Goal: Information Seeking & Learning: Compare options

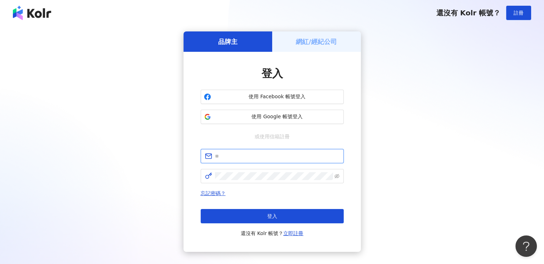
click at [275, 156] on input "text" at bounding box center [277, 156] width 125 height 8
paste input "**********"
type input "**********"
click at [278, 183] on span at bounding box center [272, 176] width 143 height 14
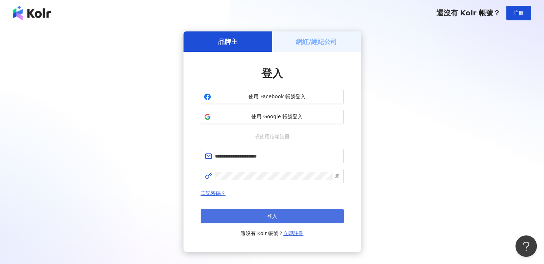
click at [295, 211] on button "登入" at bounding box center [272, 216] width 143 height 14
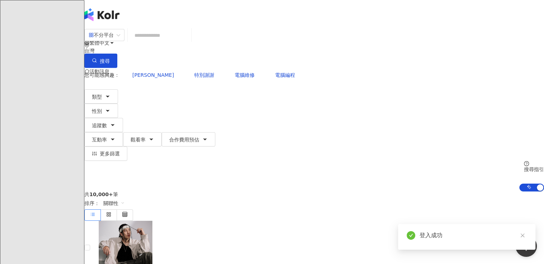
drag, startPoint x: 168, startPoint y: 43, endPoint x: 174, endPoint y: 43, distance: 5.7
click at [169, 42] on input "search" at bounding box center [160, 36] width 58 height 14
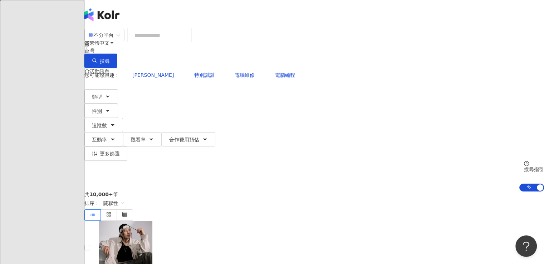
paste input "*****"
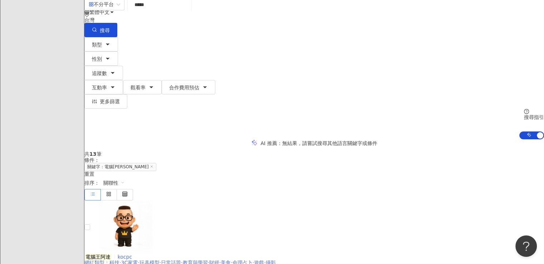
scroll to position [72, 0]
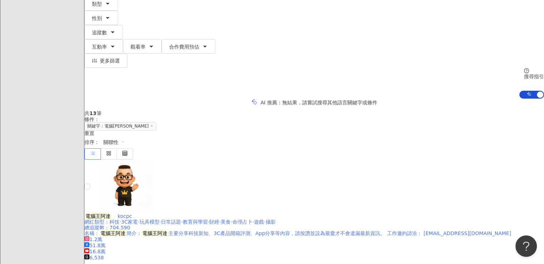
type input "*****"
click at [118, 214] on span "電腦王阿達" at bounding box center [100, 217] width 33 height 6
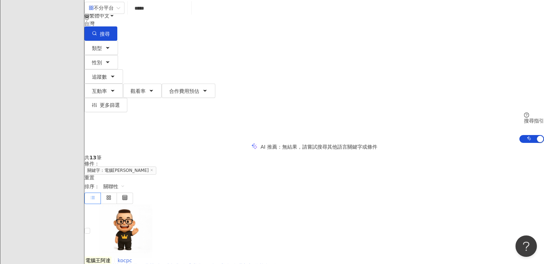
scroll to position [0, 0]
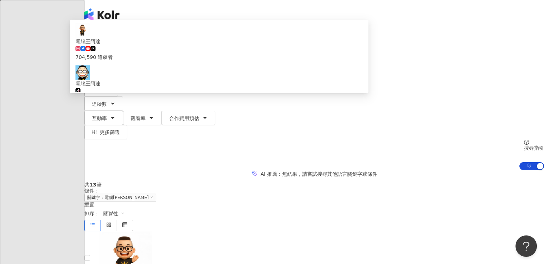
drag, startPoint x: 209, startPoint y: 44, endPoint x: 152, endPoint y: 44, distance: 57.2
click at [152, 44] on div "不分平台 ***** 台灣 搜尋 db73e69a-6eaa-419a-82ee-ab8da6b4b254 電腦王阿達 704,590 追蹤者 電腦王阿達 t…" at bounding box center [314, 48] width 460 height 39
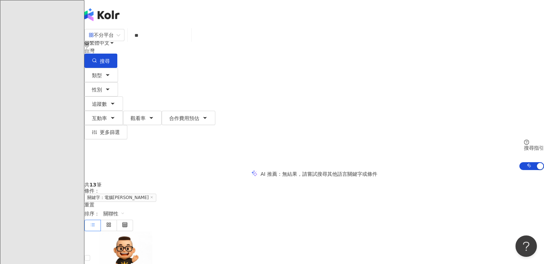
type input "*"
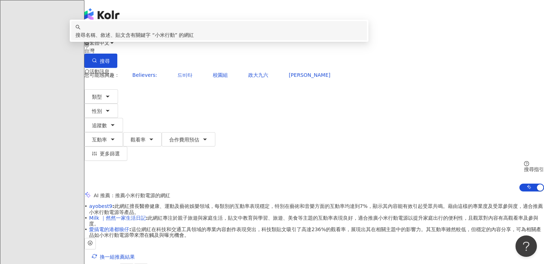
scroll to position [34, 0]
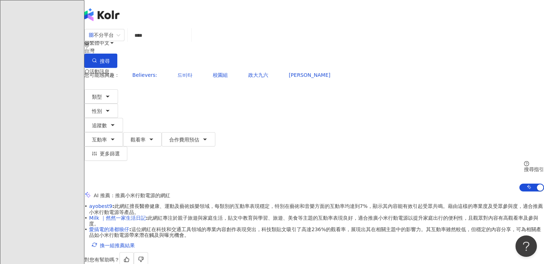
click at [426, 192] on div "AI 推薦 ： 推薦小米行動電源的網紅" at bounding box center [314, 196] width 460 height 8
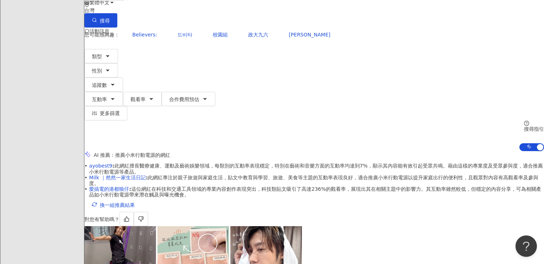
scroll to position [0, 0]
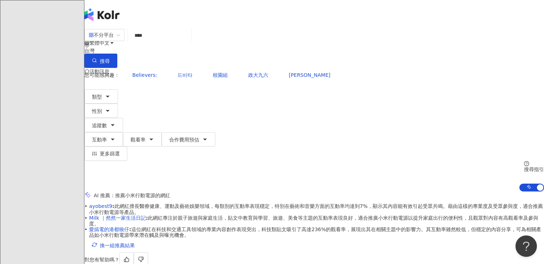
click at [189, 42] on input "****" at bounding box center [160, 36] width 58 height 14
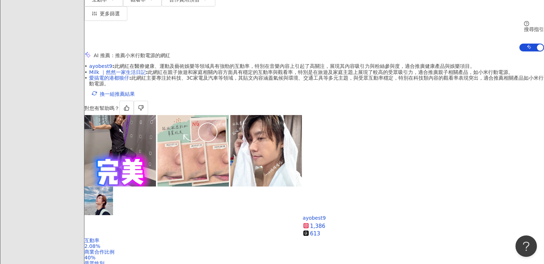
scroll to position [179, 0]
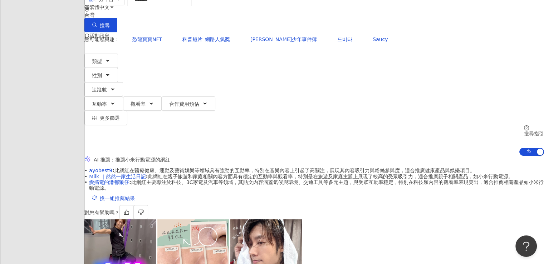
scroll to position [0, 0]
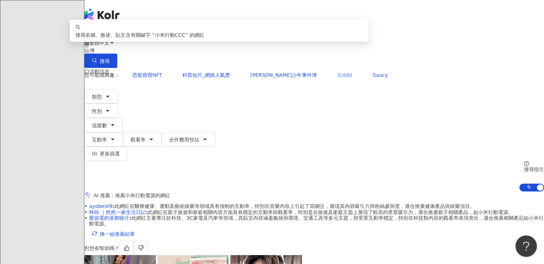
drag, startPoint x: 196, startPoint y: 44, endPoint x: 162, endPoint y: 43, distance: 34.0
click at [162, 42] on input "*******" at bounding box center [160, 36] width 58 height 14
drag, startPoint x: 158, startPoint y: 43, endPoint x: 188, endPoint y: 42, distance: 29.7
click at [188, 42] on input "*******" at bounding box center [160, 36] width 58 height 14
paste input "***"
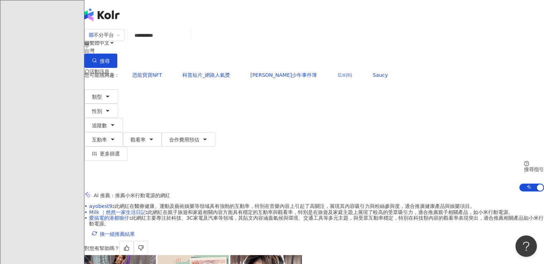
type input "**********"
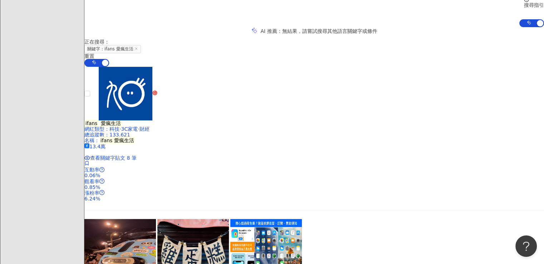
scroll to position [107, 0]
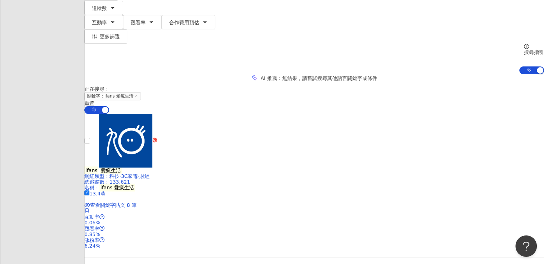
scroll to position [0, 0]
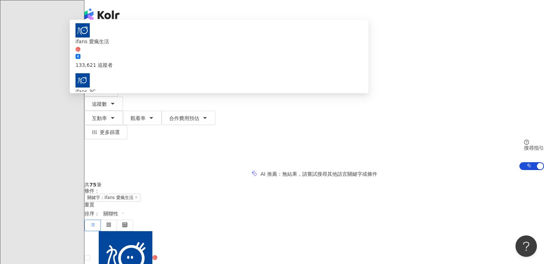
drag, startPoint x: 200, startPoint y: 47, endPoint x: 151, endPoint y: 45, distance: 49.4
click at [151, 45] on div "**********" at bounding box center [314, 48] width 460 height 39
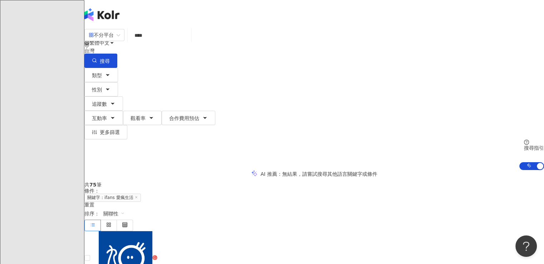
type input "****"
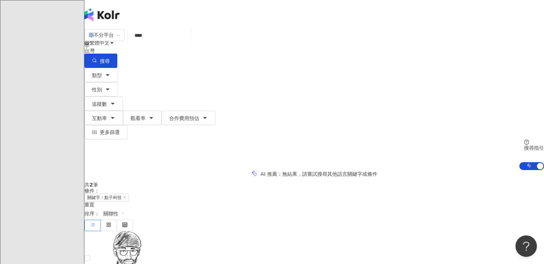
click at [189, 37] on input "****" at bounding box center [160, 36] width 58 height 14
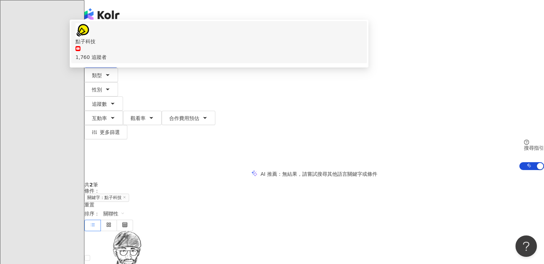
click at [208, 61] on div "1,760 追蹤者" at bounding box center [218, 53] width 287 height 16
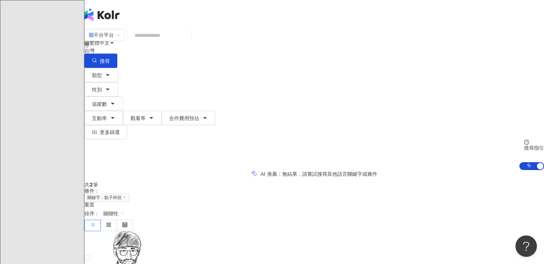
click at [189, 42] on input "search" at bounding box center [160, 36] width 58 height 14
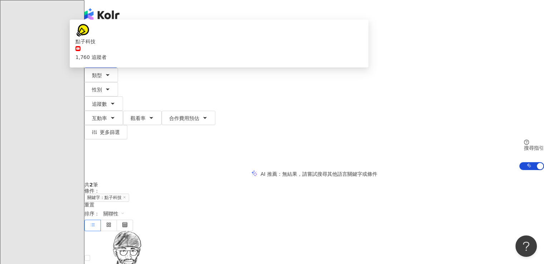
type input "*"
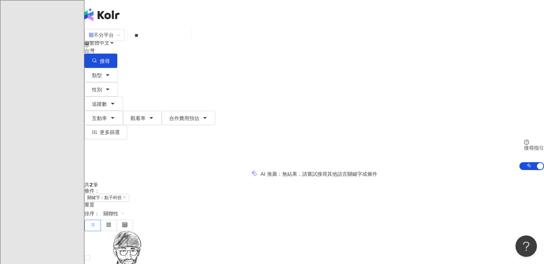
type input "*"
type input "******"
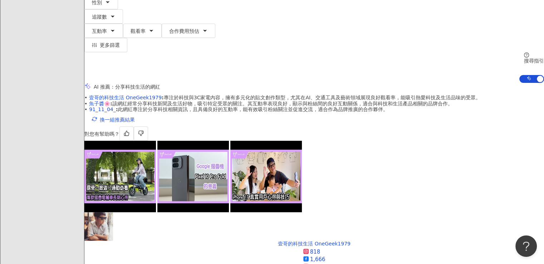
scroll to position [36, 0]
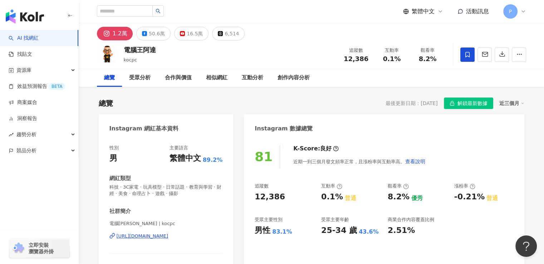
click at [287, 199] on div "12,386" at bounding box center [284, 197] width 59 height 11
click at [156, 31] on div "50.6萬" at bounding box center [157, 34] width 16 height 10
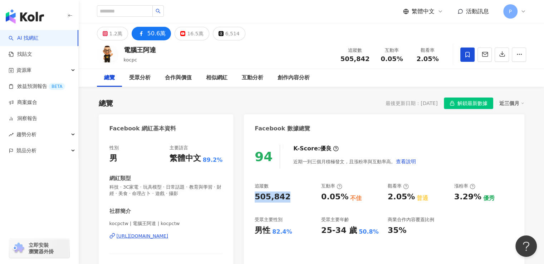
drag, startPoint x: 284, startPoint y: 196, endPoint x: 264, endPoint y: 194, distance: 20.8
click at [252, 195] on div "94 K-Score : 優良 近期一到三個月積極發文，且漲粉率與互動率高。 查看說明 追蹤數 505,842 互動率 0.05% 不佳 觀看率 2.05% …" at bounding box center [384, 218] width 280 height 161
copy div "505,842"
click at [201, 31] on button "16.5萬" at bounding box center [192, 34] width 34 height 14
click at [193, 34] on div "16.5萬" at bounding box center [195, 34] width 16 height 10
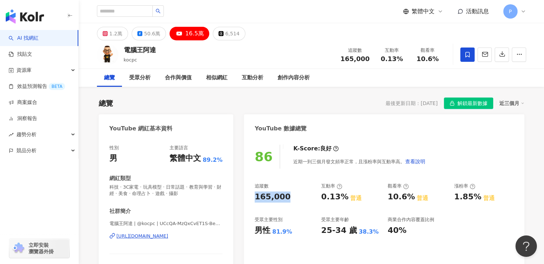
drag, startPoint x: 284, startPoint y: 199, endPoint x: 254, endPoint y: 198, distance: 29.4
click at [254, 198] on div "86 K-Score : 良好 近期一到三個月發文頻率正常，且漲粉率與互動率高。 查看說明 追蹤數 165,000 互動率 0.13% 普通 觀看率 10.6…" at bounding box center [384, 221] width 280 height 167
click at [122, 39] on button "1.2萬" at bounding box center [112, 34] width 31 height 14
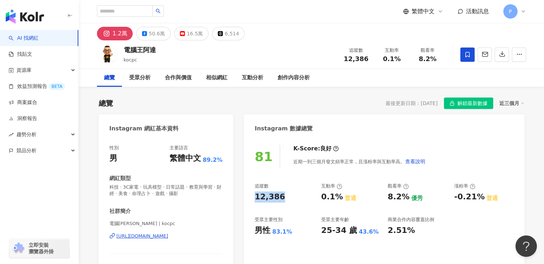
drag, startPoint x: 284, startPoint y: 199, endPoint x: 256, endPoint y: 198, distance: 28.3
click at [256, 198] on div "12,386" at bounding box center [284, 197] width 59 height 11
click at [149, 15] on input "search" at bounding box center [125, 10] width 56 height 11
type input "*"
type input "***"
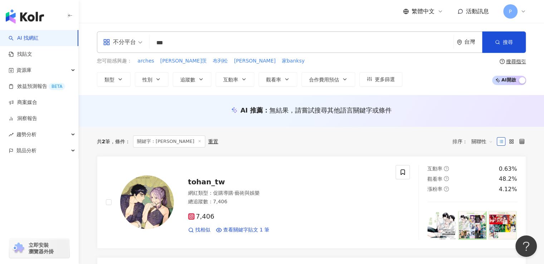
click at [204, 46] on input "***" at bounding box center [301, 43] width 298 height 14
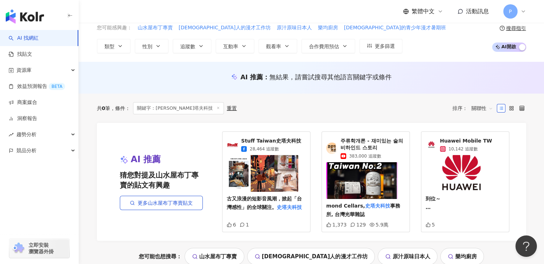
scroll to position [72, 0]
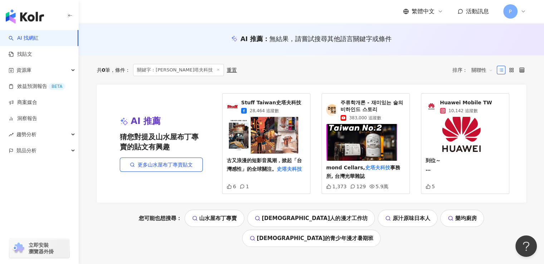
type input "*****"
click at [276, 102] on span "Stuff Taiwan史塔夫科技" at bounding box center [271, 102] width 60 height 7
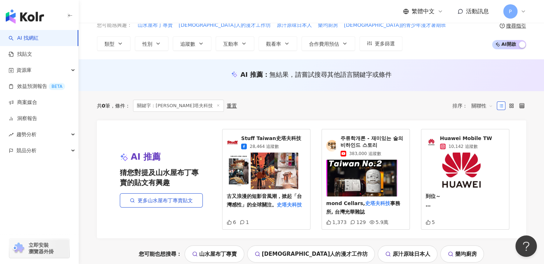
scroll to position [36, 0]
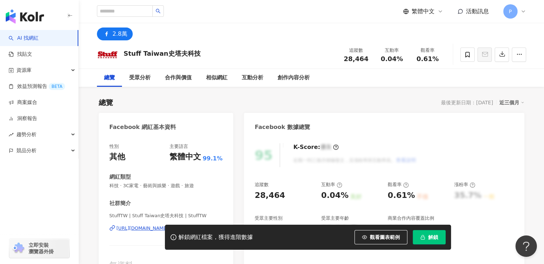
click at [284, 198] on div "28,464" at bounding box center [284, 195] width 59 height 11
drag, startPoint x: 282, startPoint y: 197, endPoint x: 255, endPoint y: 196, distance: 27.6
click at [255, 196] on div "28,464" at bounding box center [284, 195] width 59 height 11
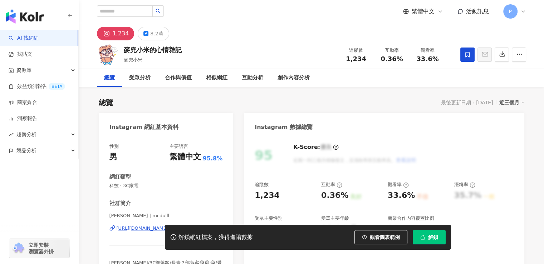
click at [274, 195] on div "1,234" at bounding box center [267, 195] width 25 height 11
drag, startPoint x: 278, startPoint y: 196, endPoint x: 208, endPoint y: 252, distance: 90.2
click at [250, 198] on div "95 K-Score : 優良 近期一到三個月積極發文，且漲粉率與互動率高。 查看說明 追蹤數 1,234 互動率 0.36% 良好 觀看率 33.6% 不佳…" at bounding box center [384, 216] width 280 height 161
copy div "1,234"
click at [165, 32] on button "8.2萬" at bounding box center [153, 34] width 31 height 14
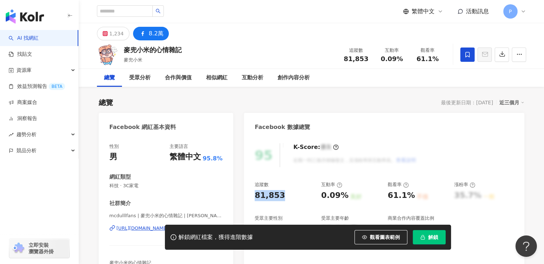
drag, startPoint x: 272, startPoint y: 196, endPoint x: 256, endPoint y: 196, distance: 15.7
click at [256, 196] on div "81,853" at bounding box center [284, 195] width 59 height 11
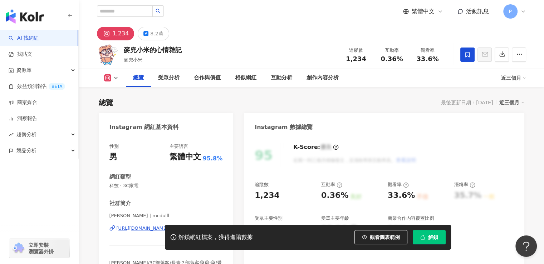
scroll to position [107, 0]
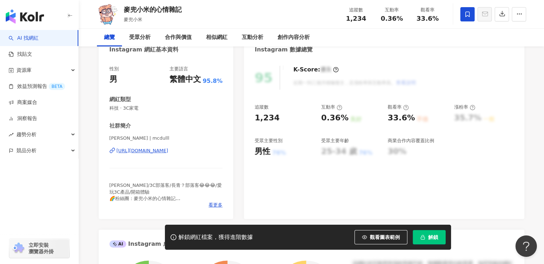
scroll to position [107, 0]
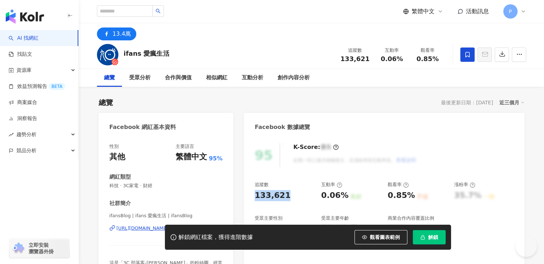
click at [257, 195] on div "133,621" at bounding box center [284, 195] width 59 height 11
click at [289, 196] on div "133,621" at bounding box center [284, 195] width 59 height 11
drag, startPoint x: 283, startPoint y: 195, endPoint x: 257, endPoint y: 195, distance: 26.8
click at [257, 195] on div "133,621" at bounding box center [273, 195] width 36 height 11
copy div "133,621"
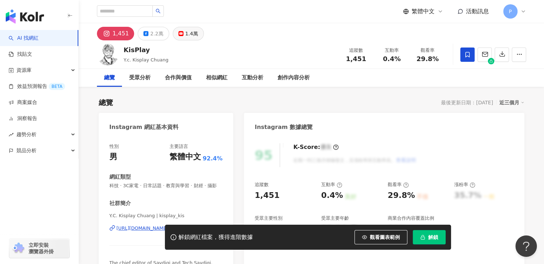
click at [187, 32] on div "1.4萬" at bounding box center [191, 34] width 13 height 10
click at [259, 198] on div "1,451" at bounding box center [267, 195] width 25 height 11
click at [188, 33] on div "1.4萬" at bounding box center [191, 34] width 13 height 10
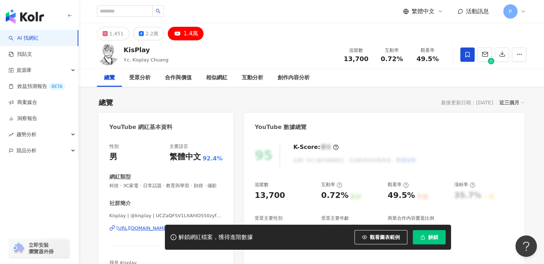
click at [287, 200] on div "13,700" at bounding box center [284, 195] width 59 height 11
drag, startPoint x: 283, startPoint y: 196, endPoint x: 252, endPoint y: 195, distance: 31.2
click at [252, 195] on div "95 K-Score : 優良 近期一到三個月積極發文，且漲粉率與互動率高。 查看說明 追蹤數 13,700 互動率 0.72% 良好 觀看率 49.5% 不…" at bounding box center [384, 216] width 280 height 161
copy div "13,700"
click at [112, 34] on div "1,451" at bounding box center [116, 34] width 14 height 10
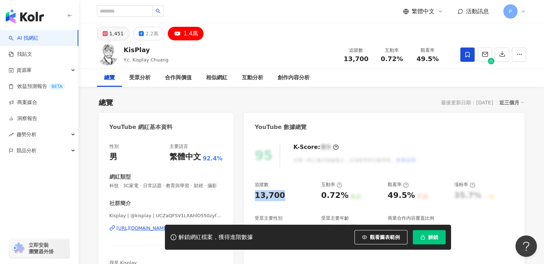
click at [117, 38] on div "1,451" at bounding box center [116, 34] width 14 height 10
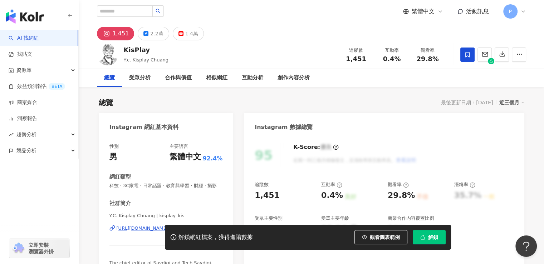
click at [256, 195] on div "1,451" at bounding box center [284, 195] width 59 height 11
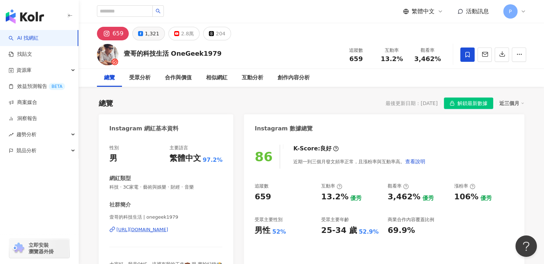
click at [145, 35] on div "1,321" at bounding box center [152, 34] width 14 height 10
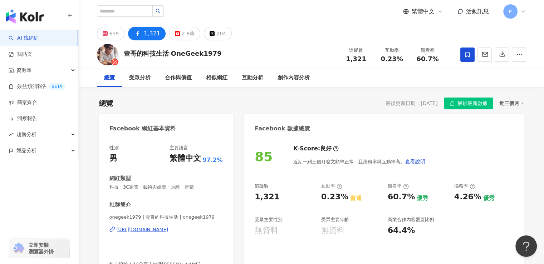
click at [281, 201] on div "1,321" at bounding box center [284, 197] width 59 height 11
drag, startPoint x: 276, startPoint y: 198, endPoint x: 172, endPoint y: 235, distance: 110.4
click at [252, 198] on div "85 K-Score : 良好 近期一到三個月發文頻率正常，且漲粉率與互動率高。 查看說明 追蹤數 1,321 互動率 0.23% 普通 觀看率 60.7% …" at bounding box center [384, 218] width 280 height 161
copy div "1,321"
click at [182, 30] on div "2.8萬" at bounding box center [188, 34] width 13 height 10
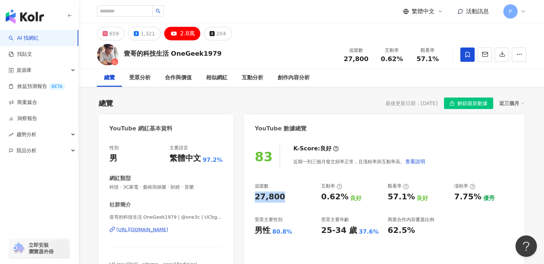
drag, startPoint x: 267, startPoint y: 198, endPoint x: 257, endPoint y: 198, distance: 10.0
click at [257, 198] on div "27,800" at bounding box center [270, 197] width 30 height 11
copy div "27,800"
click at [110, 38] on div "659" at bounding box center [114, 34] width 10 height 10
click at [108, 34] on icon at bounding box center [105, 33] width 5 height 5
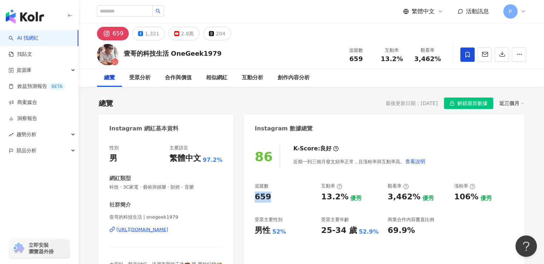
drag, startPoint x: 271, startPoint y: 198, endPoint x: 253, endPoint y: 195, distance: 18.5
click at [253, 195] on div "86 K-Score : 良好 近期一到三個月發文頻率正常，且漲粉率與互動率高。 查看說明 追蹤數 659 互動率 13.2% 優秀 觀看率 3,462% 優…" at bounding box center [384, 218] width 280 height 161
copy div "659"
click at [127, 12] on input "search" at bounding box center [125, 10] width 56 height 11
type input "*"
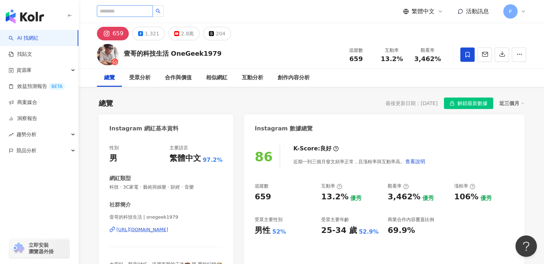
click at [127, 12] on input "search" at bounding box center [125, 10] width 56 height 11
type input "*"
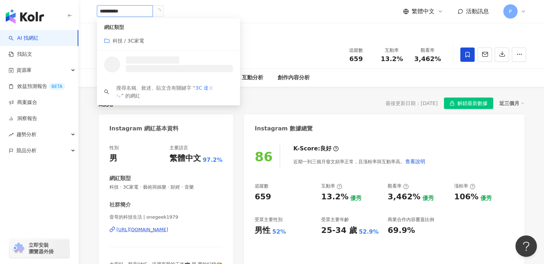
type input "********"
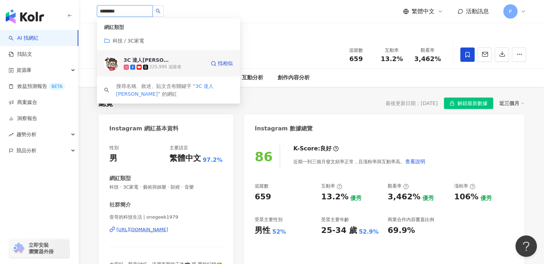
click at [162, 62] on span "3C 達人廖阿輝" at bounding box center [147, 60] width 47 height 7
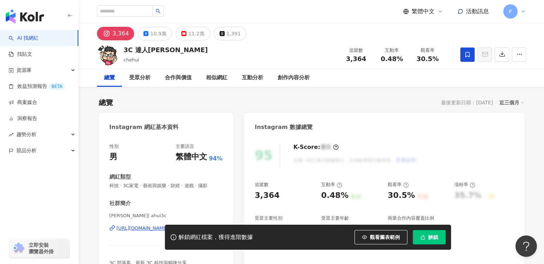
click at [280, 198] on div "3,364" at bounding box center [284, 195] width 59 height 11
drag, startPoint x: 275, startPoint y: 197, endPoint x: 256, endPoint y: 198, distance: 18.6
click at [256, 198] on div "3,364" at bounding box center [267, 195] width 25 height 11
copy div "3,364"
click at [151, 32] on div "10.9萬" at bounding box center [158, 34] width 16 height 10
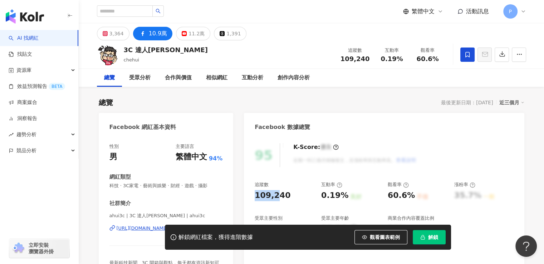
click at [286, 198] on div "109,240" at bounding box center [284, 195] width 59 height 11
drag, startPoint x: 286, startPoint y: 197, endPoint x: 257, endPoint y: 198, distance: 29.0
click at [257, 198] on div "109,240" at bounding box center [284, 195] width 59 height 11
copy div "109,240"
click at [195, 33] on div "11.2萬" at bounding box center [197, 34] width 16 height 10
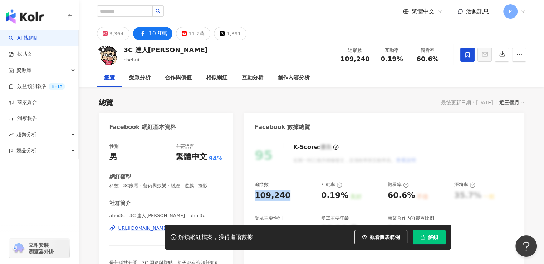
click at [286, 198] on div "109,240" at bounding box center [284, 195] width 59 height 11
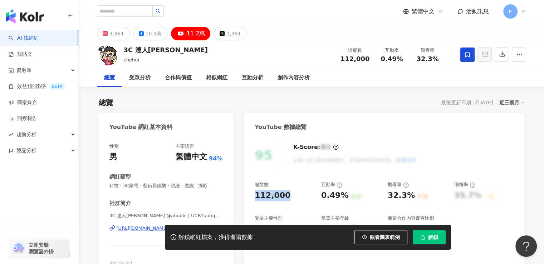
drag, startPoint x: 286, startPoint y: 198, endPoint x: 255, endPoint y: 197, distance: 31.1
click at [255, 197] on div "112,000" at bounding box center [284, 195] width 59 height 11
copy div "112,000"
click at [139, 10] on input "search" at bounding box center [125, 10] width 56 height 11
type input "*"
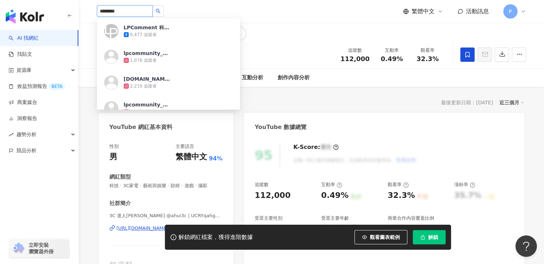
type input "*********"
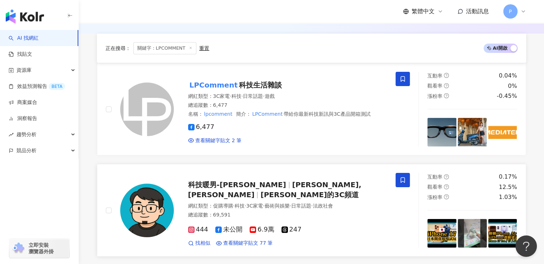
scroll to position [107, 0]
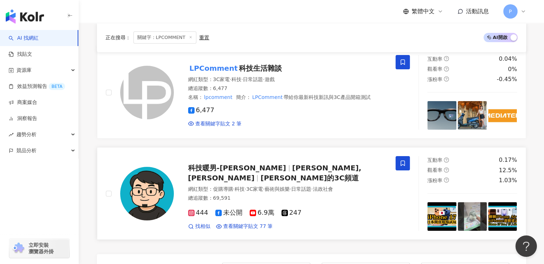
click at [337, 174] on span "劉胖胖的3C頻道" at bounding box center [309, 178] width 98 height 9
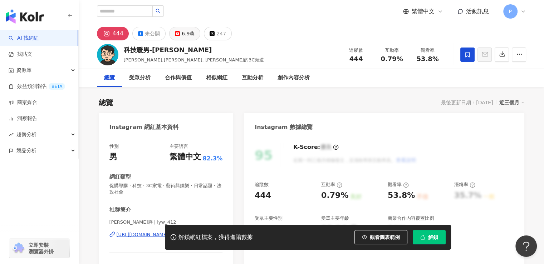
click at [179, 34] on button "6.9萬" at bounding box center [184, 34] width 31 height 14
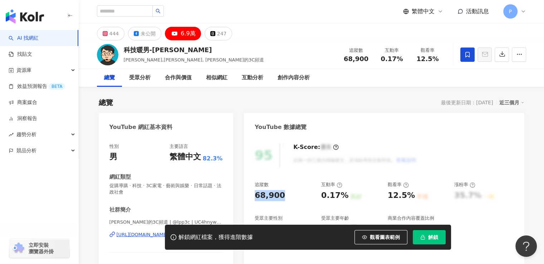
drag, startPoint x: 281, startPoint y: 196, endPoint x: 256, endPoint y: 196, distance: 25.1
click at [256, 196] on div "68,900" at bounding box center [284, 195] width 59 height 11
copy div "68,900"
click at [122, 12] on input "search" at bounding box center [125, 10] width 56 height 11
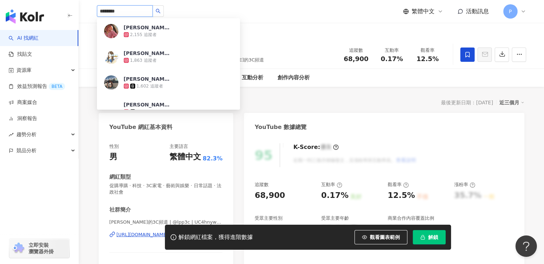
type input "********"
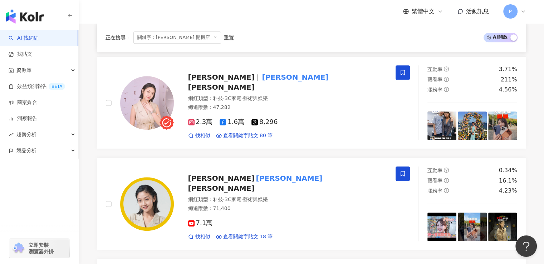
scroll to position [358, 0]
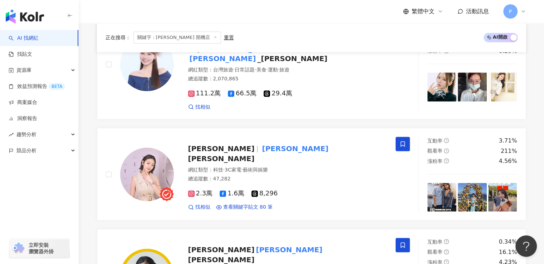
click at [214, 37] on icon at bounding box center [216, 37] width 4 height 4
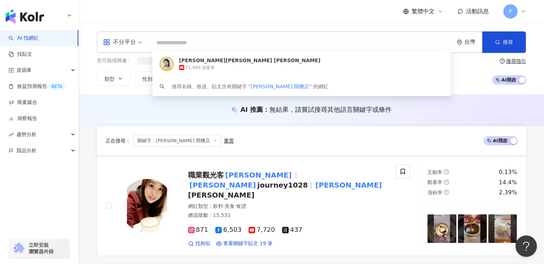
drag, startPoint x: 159, startPoint y: 41, endPoint x: 223, endPoint y: 38, distance: 64.1
click at [158, 41] on input "search" at bounding box center [301, 43] width 298 height 14
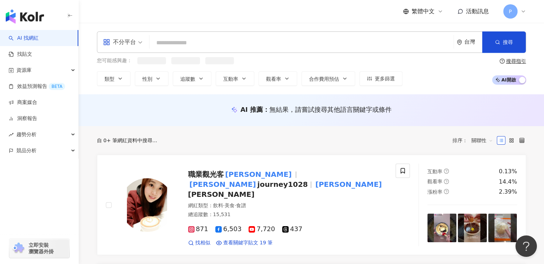
paste input "******"
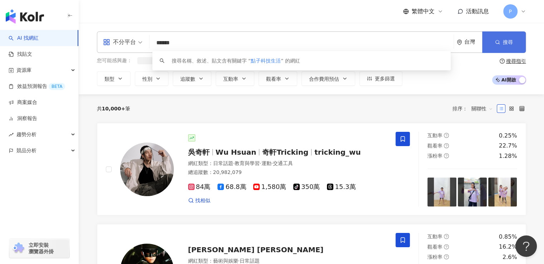
type input "******"
click at [494, 39] on button "搜尋" at bounding box center [504, 41] width 44 height 21
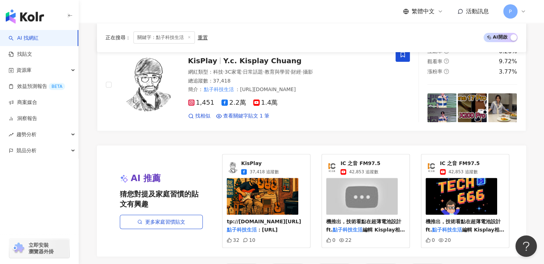
scroll to position [186, 0]
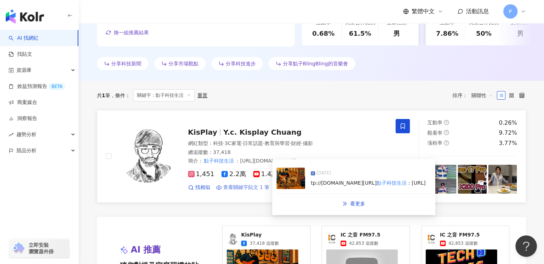
click at [240, 186] on span "查看關鍵字貼文 1 筆" at bounding box center [246, 187] width 47 height 7
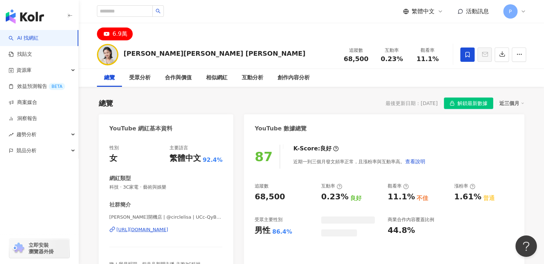
click at [282, 197] on div "68,500" at bounding box center [284, 197] width 59 height 11
drag, startPoint x: 281, startPoint y: 199, endPoint x: 205, endPoint y: 253, distance: 92.5
click at [256, 196] on div "68,500" at bounding box center [284, 197] width 59 height 11
copy div "8,500"
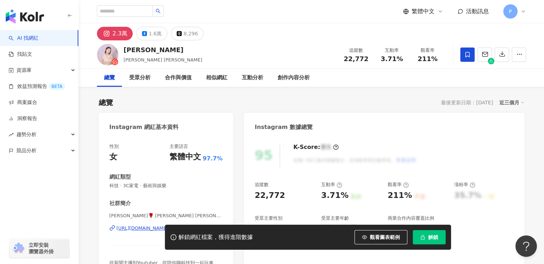
click at [283, 199] on div "22,772" at bounding box center [284, 195] width 59 height 11
drag, startPoint x: 279, startPoint y: 196, endPoint x: 256, endPoint y: 196, distance: 22.9
click at [256, 196] on div "22,772" at bounding box center [270, 195] width 30 height 11
click at [149, 35] on div "1.6萬" at bounding box center [155, 34] width 13 height 10
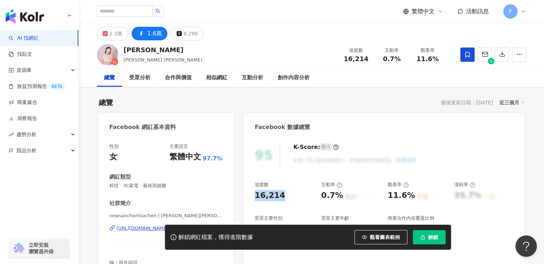
drag, startPoint x: 281, startPoint y: 197, endPoint x: 255, endPoint y: 197, distance: 25.4
click at [255, 197] on div "16,214" at bounding box center [270, 195] width 30 height 11
click at [132, 11] on input "search" at bounding box center [125, 10] width 56 height 11
type input "*"
type input "******"
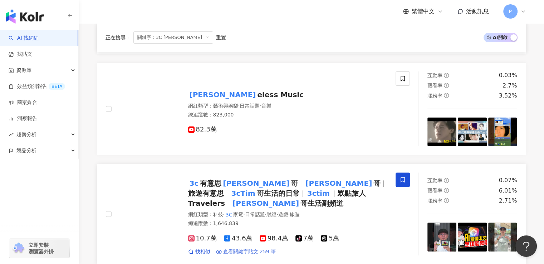
scroll to position [250, 0]
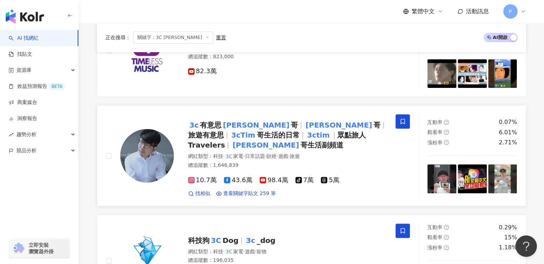
click at [230, 124] on mark "[PERSON_NAME]" at bounding box center [255, 125] width 69 height 11
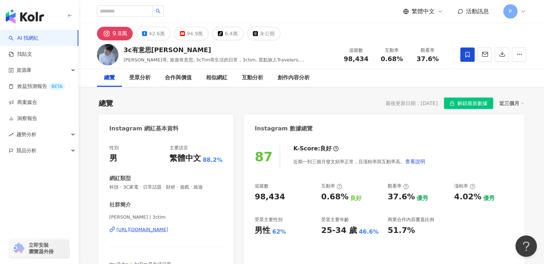
click at [284, 196] on div "98,434" at bounding box center [284, 197] width 59 height 11
drag, startPoint x: 281, startPoint y: 197, endPoint x: 256, endPoint y: 196, distance: 24.4
click at [256, 196] on div "98,434" at bounding box center [284, 197] width 59 height 11
copy div "98,434"
click at [144, 34] on icon at bounding box center [144, 33] width 5 height 5
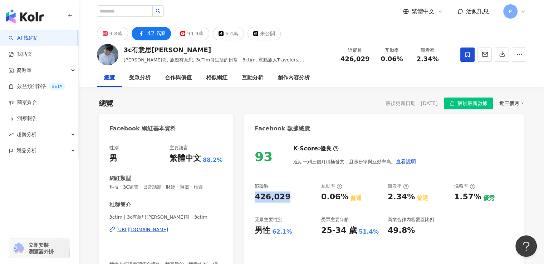
drag, startPoint x: 288, startPoint y: 197, endPoint x: 211, endPoint y: 253, distance: 95.3
click at [253, 196] on div "93 K-Score : 優良 近期一到三個月積極發文，且漲粉率與互動率高。 查看說明 追蹤數 426,029 互動率 0.06% 普通 觀看率 2.34% …" at bounding box center [384, 218] width 280 height 161
copy div "426,029"
click at [195, 29] on div "94.9萬" at bounding box center [195, 34] width 16 height 10
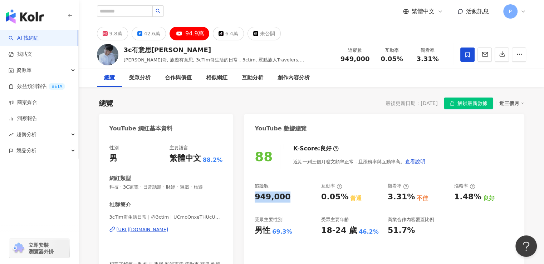
drag, startPoint x: 284, startPoint y: 200, endPoint x: 251, endPoint y: 198, distance: 32.6
click at [251, 198] on div "88 K-Score : 良好 近期一到三個月發文頻率正常，且漲粉率與互動率高。 查看說明 追蹤數 949,000 互動率 0.05% 普通 觀看率 3.31…" at bounding box center [384, 218] width 280 height 161
copy div "949,000"
